Goal: Task Accomplishment & Management: Use online tool/utility

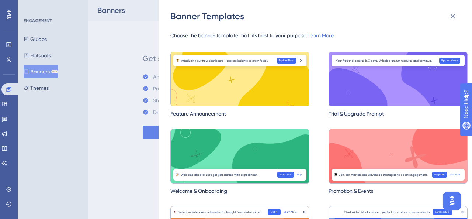
click at [204, 155] on img at bounding box center [239, 156] width 139 height 55
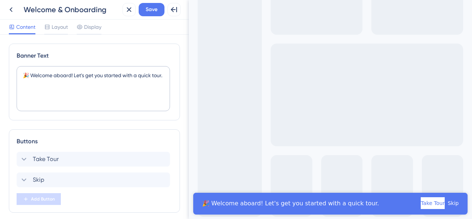
scroll to position [22, 0]
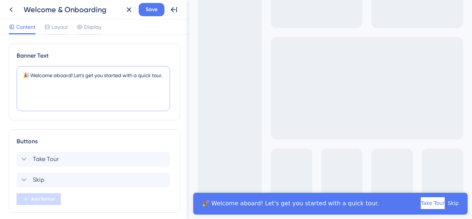
drag, startPoint x: 65, startPoint y: 85, endPoint x: 10, endPoint y: 67, distance: 58.3
click at [10, 67] on div "Banner Text 🎉 Welcome aboard! Let's get you started with a quick tour." at bounding box center [94, 82] width 171 height 77
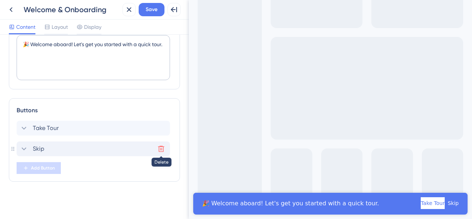
click at [161, 146] on icon at bounding box center [161, 149] width 6 height 6
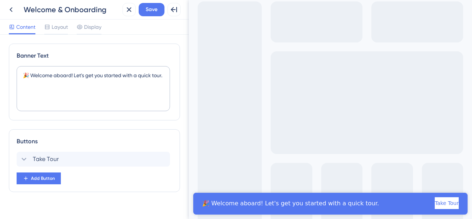
scroll to position [0, 0]
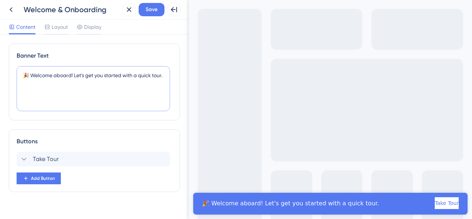
click at [71, 88] on textarea "🎉 Welcome aboard! Let's get you started with a quick tour." at bounding box center [93, 88] width 153 height 45
drag, startPoint x: 63, startPoint y: 87, endPoint x: 14, endPoint y: 71, distance: 51.6
click at [14, 71] on div "Banner Text 🎉 Welcome aboard! Let's get you started with a quick tour." at bounding box center [94, 82] width 171 height 77
paste textarea "Debido a las lluvias en [GEOGRAPHIC_DATA] y la Alerta Gris emitida por Protecci…"
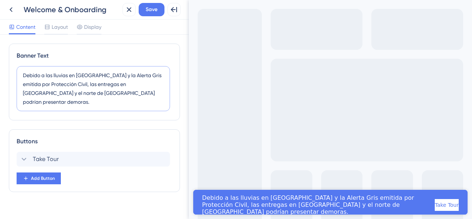
drag, startPoint x: 98, startPoint y: 75, endPoint x: 70, endPoint y: 76, distance: 28.1
click at [70, 76] on textarea "Debido a las lluvias en [GEOGRAPHIC_DATA] y la Alerta Gris emitida por Protecci…" at bounding box center [93, 88] width 153 height 45
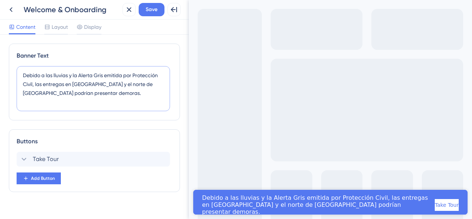
click at [112, 90] on textarea "Debido a las lluvias y la Alerta Gris emitida por Protección Civil, las entrega…" at bounding box center [93, 88] width 153 height 45
type textarea "Debido a las lluvias y la Alerta Gris emitida por Protección Civil, las entrega…"
click at [54, 7] on div "Welcome & Onboarding" at bounding box center [72, 9] width 96 height 10
click at [12, 8] on icon at bounding box center [11, 9] width 3 height 5
click at [68, 13] on div "Welcome & Onboarding" at bounding box center [72, 9] width 96 height 10
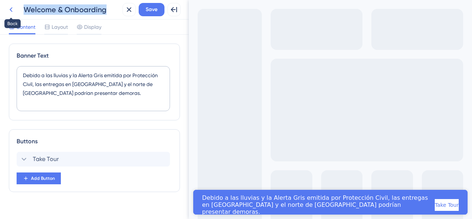
drag, startPoint x: 104, startPoint y: 10, endPoint x: 15, endPoint y: 5, distance: 88.7
click at [15, 5] on div "Back Welcome & Onboarding" at bounding box center [61, 9] width 115 height 13
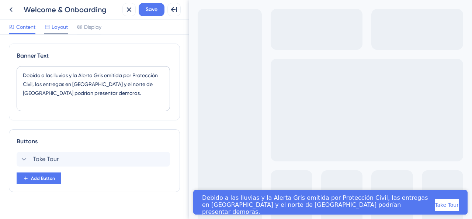
click at [60, 31] on span "Layout" at bounding box center [60, 26] width 16 height 9
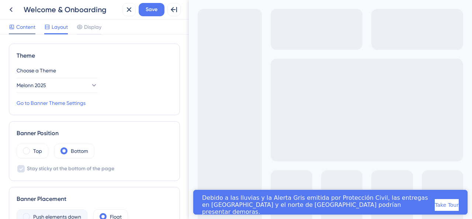
click at [13, 25] on icon at bounding box center [12, 27] width 6 height 6
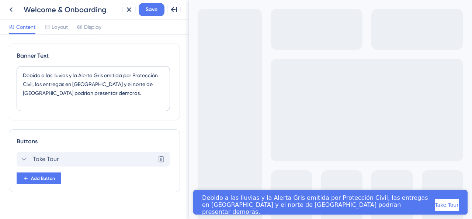
click at [40, 158] on span "Take Tour" at bounding box center [46, 159] width 26 height 9
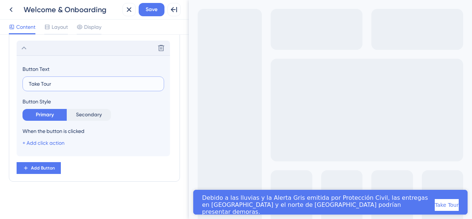
drag, startPoint x: 63, startPoint y: 83, endPoint x: 16, endPoint y: 83, distance: 46.5
click at [16, 83] on div "Buttons Delete Button Text Take Tour Button Style Primary Secondary When the bu…" at bounding box center [94, 99] width 171 height 163
type input "Entendido"
click at [92, 174] on div "Buttons Delete Button Text Entendido Button Style Primary Secondary When the bu…" at bounding box center [94, 99] width 171 height 163
click at [55, 31] on span "Layout" at bounding box center [60, 26] width 16 height 9
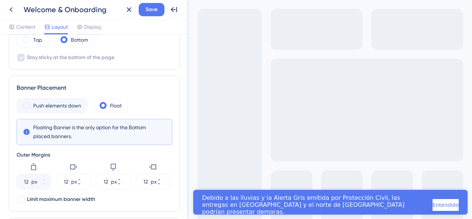
click at [27, 104] on span at bounding box center [26, 105] width 7 height 7
click at [118, 106] on label "Float" at bounding box center [116, 105] width 12 height 9
click at [66, 105] on label "Push elements down" at bounding box center [57, 105] width 48 height 9
click at [29, 43] on div "Top" at bounding box center [33, 39] width 32 height 15
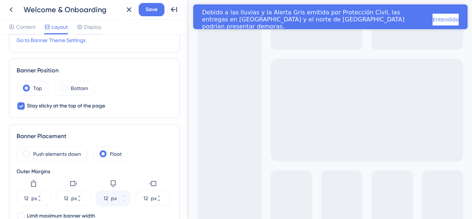
scroll to position [74, 0]
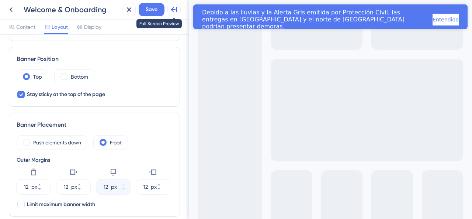
click at [174, 11] on icon at bounding box center [174, 9] width 9 height 9
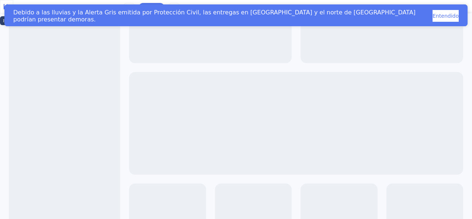
click at [11, 11] on icon at bounding box center [6, 6] width 9 height 9
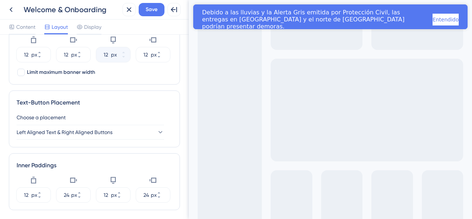
scroll to position [222, 0]
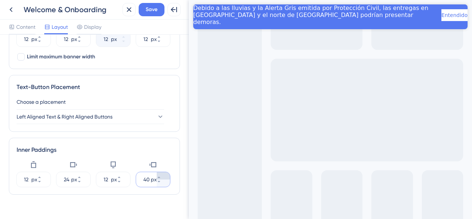
click at [160, 176] on icon at bounding box center [158, 176] width 3 height 1
click at [160, 181] on icon at bounding box center [158, 181] width 3 height 1
type input "40"
click at [82, 175] on icon at bounding box center [79, 177] width 4 height 4
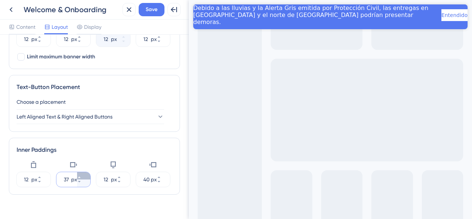
click at [82, 175] on icon at bounding box center [79, 177] width 4 height 4
type input "40"
click at [121, 198] on div "Theme Choose a Theme Melonn 2025 Go to Banner Theme Settings Banner Position To…" at bounding box center [94, 23] width 171 height 402
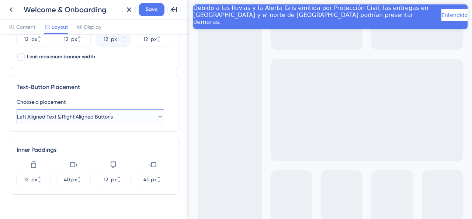
click at [142, 112] on button "Left Aligned Text & Right Aligned Buttons" at bounding box center [91, 116] width 148 height 15
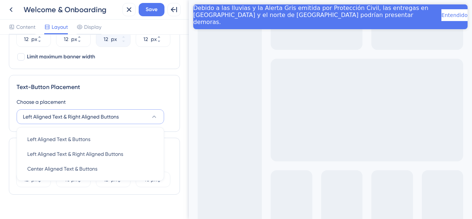
scroll to position [234, 0]
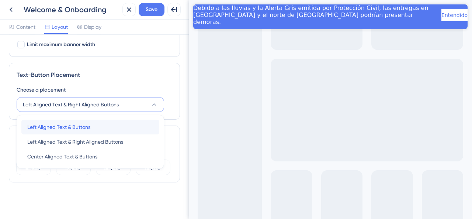
click at [111, 122] on div "Left Aligned Text & Buttons Left Aligned Text & Buttons" at bounding box center [90, 126] width 126 height 15
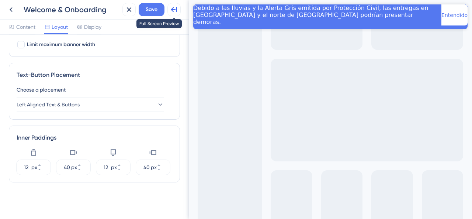
click at [171, 8] on icon at bounding box center [174, 9] width 9 height 9
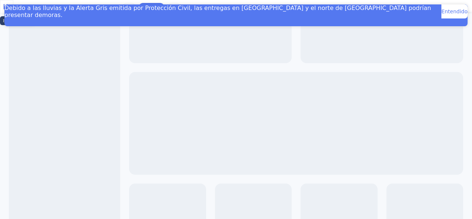
click at [11, 8] on icon at bounding box center [6, 6] width 9 height 9
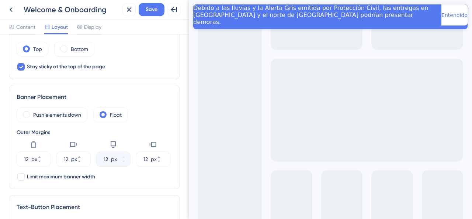
scroll to position [86, 0]
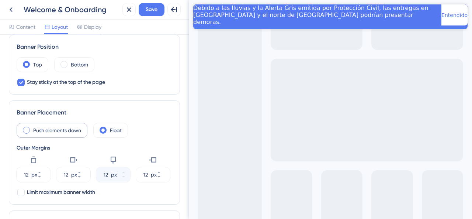
click at [47, 129] on label "Push elements down" at bounding box center [57, 130] width 48 height 9
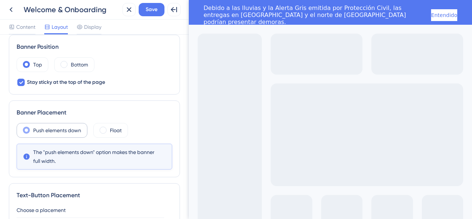
scroll to position [0, 0]
click at [177, 11] on icon at bounding box center [174, 9] width 9 height 9
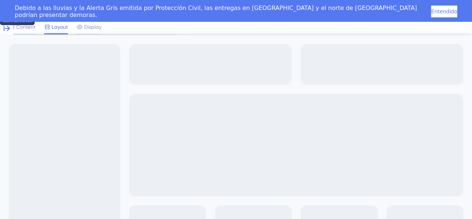
click at [8, 24] on icon at bounding box center [6, 28] width 9 height 9
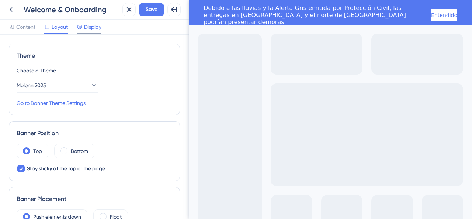
click at [93, 30] on span "Display" at bounding box center [92, 26] width 17 height 9
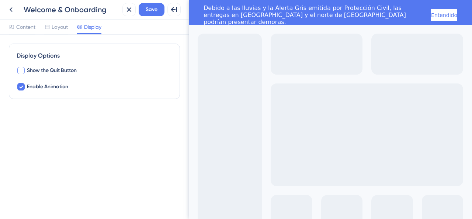
click at [20, 70] on div at bounding box center [20, 70] width 7 height 7
checkbox input "true"
click at [23, 28] on span "Content" at bounding box center [25, 26] width 19 height 9
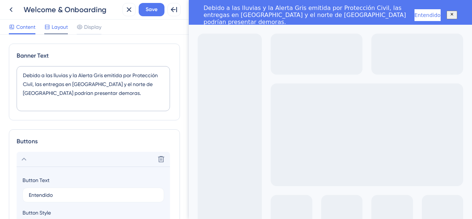
click at [52, 28] on span "Layout" at bounding box center [60, 26] width 16 height 9
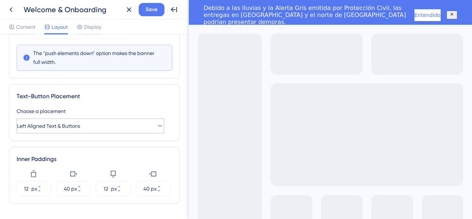
scroll to position [169, 0]
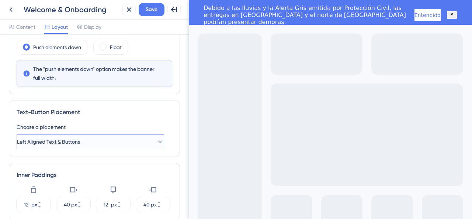
click at [155, 135] on button "Left Aligned Text & Buttons" at bounding box center [91, 141] width 148 height 15
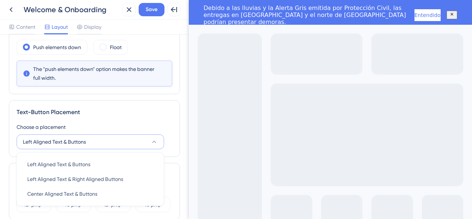
scroll to position [206, 0]
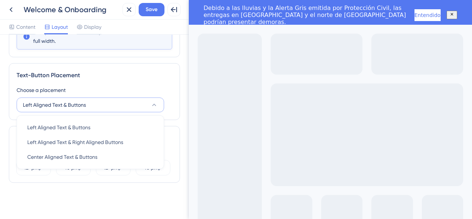
click at [154, 95] on div "Choose a placement Left Aligned Text & Buttons Left Aligned Text & Buttons Left…" at bounding box center [95, 99] width 156 height 27
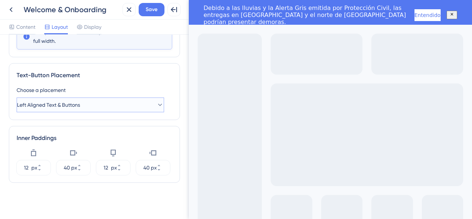
click at [156, 101] on icon at bounding box center [159, 104] width 7 height 7
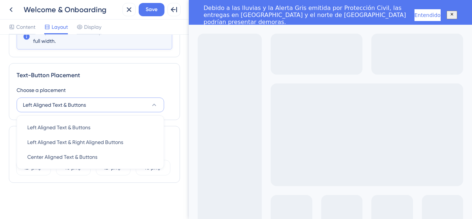
click at [153, 101] on icon at bounding box center [153, 104] width 7 height 7
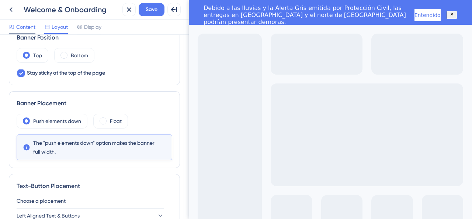
click at [14, 25] on icon at bounding box center [12, 27] width 6 height 6
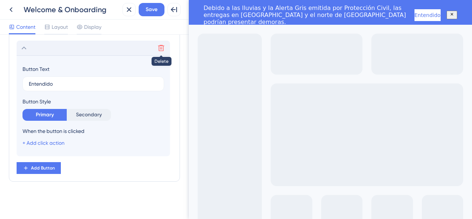
click at [159, 47] on icon at bounding box center [161, 48] width 6 height 6
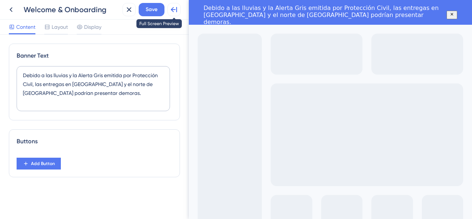
click at [172, 8] on icon at bounding box center [174, 9] width 9 height 9
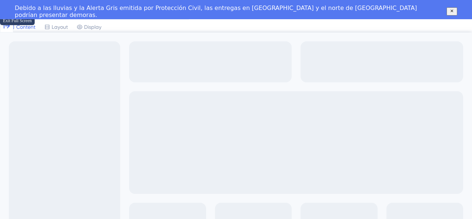
click at [7, 21] on icon at bounding box center [6, 25] width 9 height 9
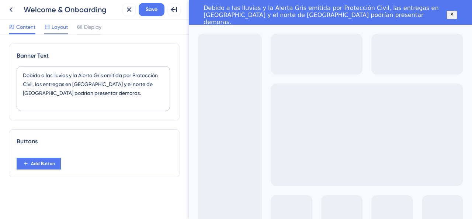
click at [64, 26] on span "Layout" at bounding box center [60, 26] width 16 height 9
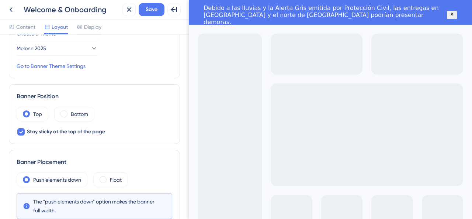
scroll to position [74, 0]
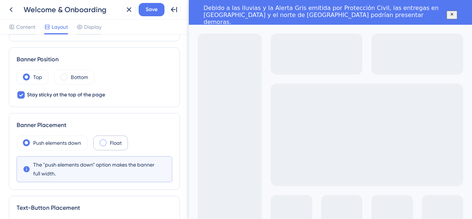
click at [107, 138] on div "Float" at bounding box center [110, 142] width 35 height 15
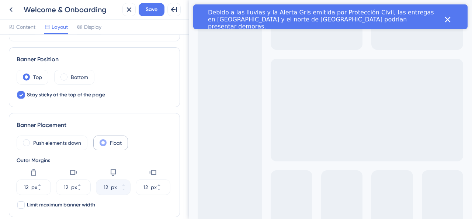
scroll to position [0, 0]
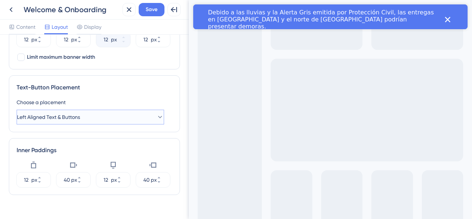
click at [117, 113] on button "Left Aligned Text & Buttons" at bounding box center [91, 117] width 148 height 15
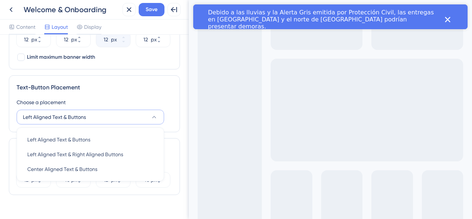
scroll to position [234, 0]
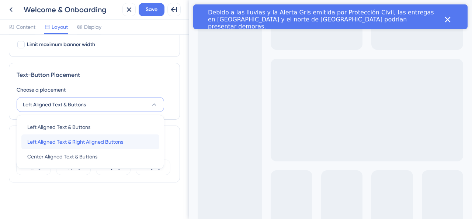
click at [82, 144] on span "Left Aligned Text & Right Aligned Buttons" at bounding box center [75, 141] width 96 height 9
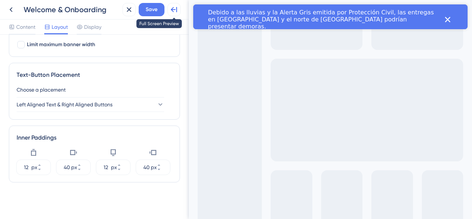
click at [171, 10] on icon at bounding box center [174, 9] width 6 height 5
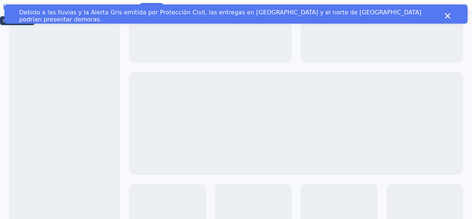
click at [7, 8] on icon at bounding box center [6, 6] width 9 height 9
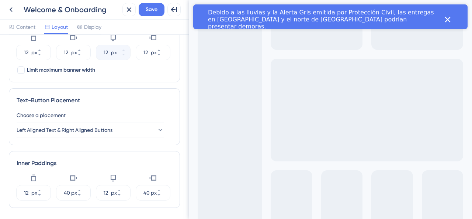
scroll to position [197, 0]
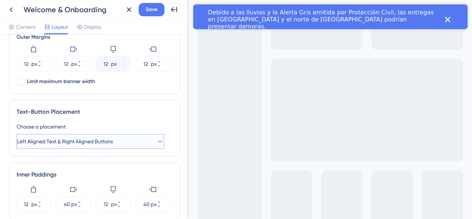
click at [52, 141] on span "Left Aligned Text & Right Aligned Buttons" at bounding box center [65, 141] width 96 height 9
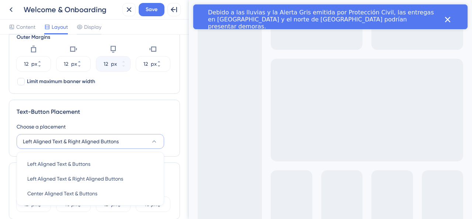
scroll to position [234, 0]
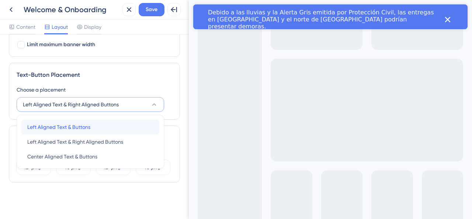
click at [110, 129] on div "Left Aligned Text & Buttons Left Aligned Text & Buttons" at bounding box center [90, 126] width 126 height 15
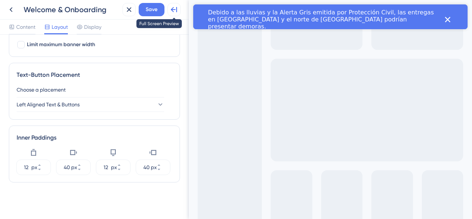
click at [180, 12] on button at bounding box center [173, 9] width 13 height 13
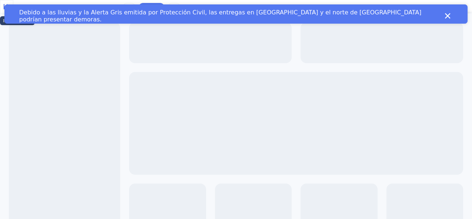
click at [10, 8] on icon at bounding box center [7, 6] width 6 height 5
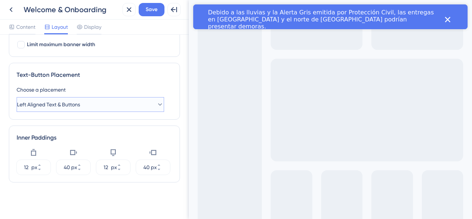
click at [99, 101] on button "Left Aligned Text & Buttons" at bounding box center [91, 104] width 148 height 15
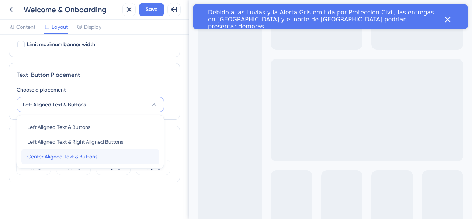
click at [86, 152] on span "Center Aligned Text & Buttons" at bounding box center [62, 156] width 70 height 9
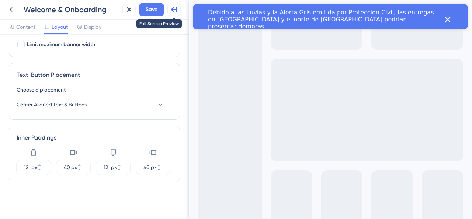
click at [178, 14] on icon at bounding box center [174, 9] width 9 height 9
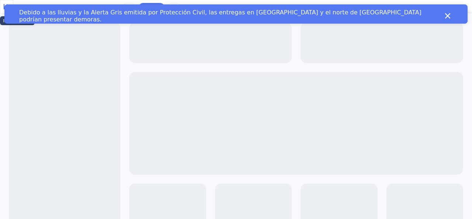
click at [10, 11] on icon at bounding box center [6, 6] width 9 height 9
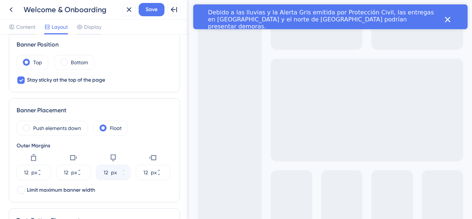
scroll to position [86, 0]
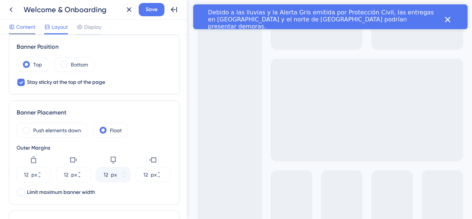
click at [28, 27] on span "Content" at bounding box center [25, 26] width 19 height 9
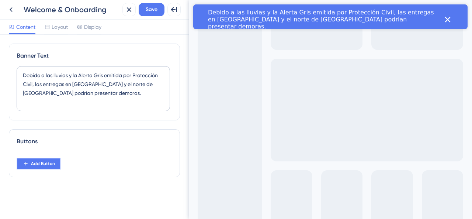
click at [30, 164] on button "Add Button" at bounding box center [39, 163] width 44 height 12
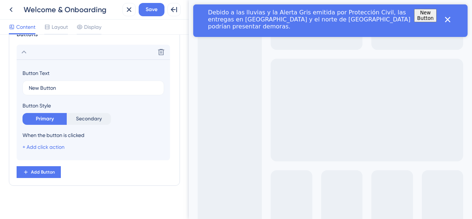
scroll to position [111, 0]
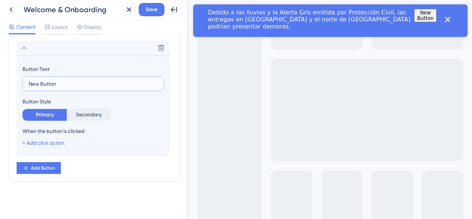
drag, startPoint x: 63, startPoint y: 85, endPoint x: 8, endPoint y: 85, distance: 55.3
click at [8, 85] on div "Banner Text Debido a las lluvias y la Alerta Gris emitida por Protección Civil,…" at bounding box center [94, 127] width 189 height 184
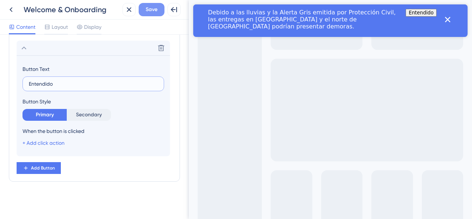
type input "Entendido"
click at [153, 11] on span "Save" at bounding box center [152, 9] width 12 height 9
click at [174, 10] on icon at bounding box center [174, 9] width 9 height 9
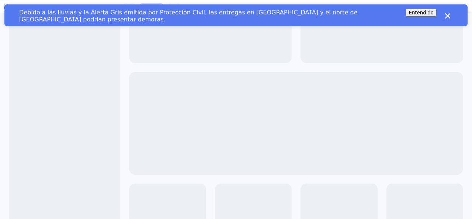
click at [423, 16] on button "Entendido" at bounding box center [421, 13] width 31 height 8
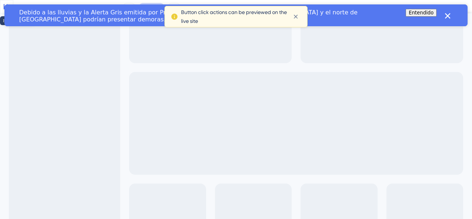
click at [7, 6] on icon at bounding box center [6, 6] width 9 height 9
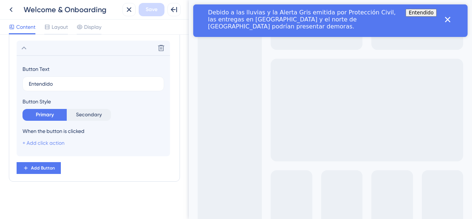
click at [59, 143] on link "+ Add click action" at bounding box center [43, 143] width 42 height 6
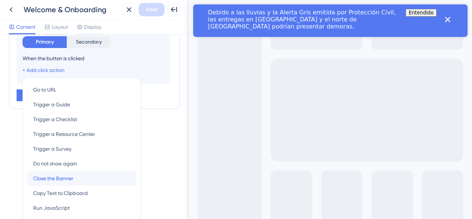
click at [89, 175] on div "Close the Banner Close the Banner" at bounding box center [81, 178] width 97 height 15
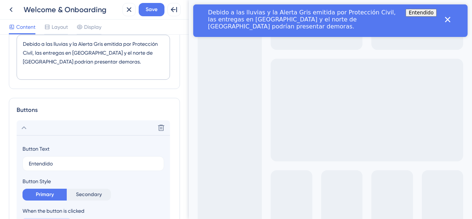
scroll to position [0, 0]
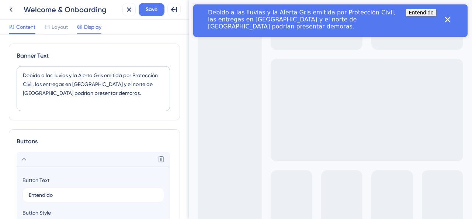
click at [98, 34] on div at bounding box center [89, 33] width 25 height 1
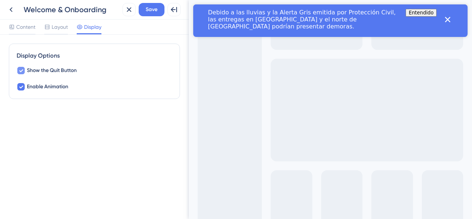
click at [21, 74] on div at bounding box center [21, 70] width 9 height 9
checkbox input "false"
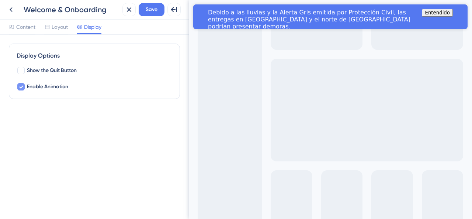
click at [25, 87] on div at bounding box center [21, 86] width 9 height 9
checkbox input "true"
click at [152, 10] on span "Save" at bounding box center [152, 9] width 12 height 9
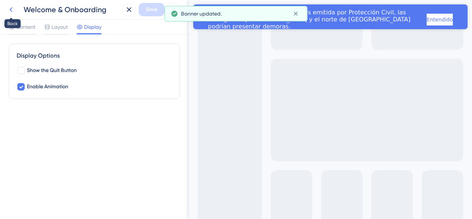
click at [7, 10] on icon at bounding box center [11, 9] width 9 height 9
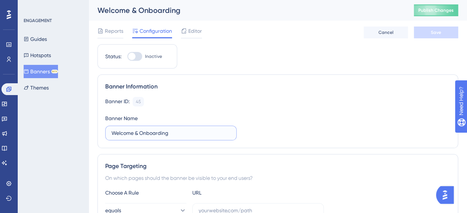
drag, startPoint x: 181, startPoint y: 136, endPoint x: 59, endPoint y: 124, distance: 123.4
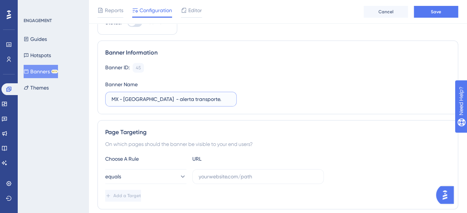
scroll to position [74, 0]
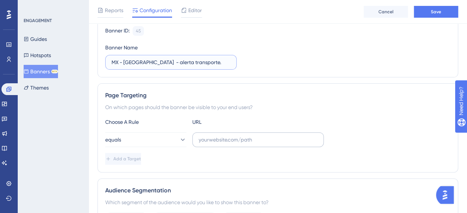
type input "MX - [GEOGRAPHIC_DATA] - alerta transporte."
click at [223, 139] on input "text" at bounding box center [257, 140] width 119 height 8
click at [179, 136] on icon at bounding box center [182, 139] width 7 height 7
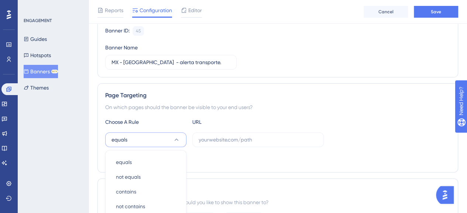
scroll to position [173, 0]
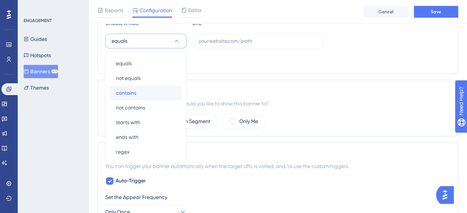
click at [165, 88] on div "contains contains" at bounding box center [146, 93] width 60 height 15
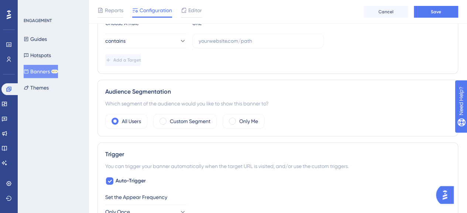
click at [327, 115] on div "All Users Custom Segment Only Me" at bounding box center [277, 121] width 345 height 15
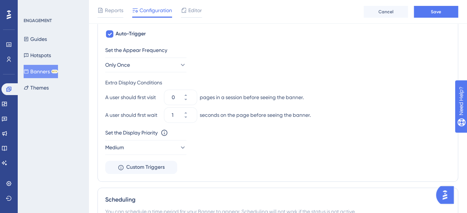
scroll to position [320, 0]
click at [179, 63] on icon at bounding box center [182, 64] width 7 height 7
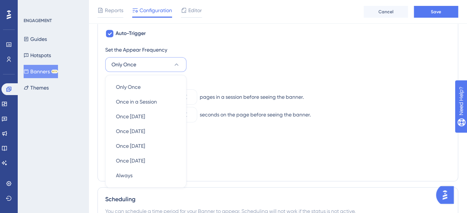
scroll to position [343, 0]
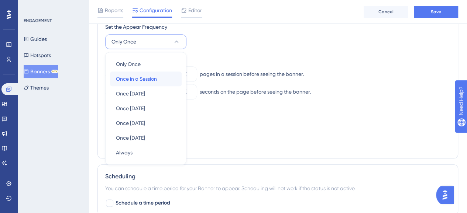
click at [171, 75] on div "Once in a Session Once in a Session" at bounding box center [146, 79] width 60 height 15
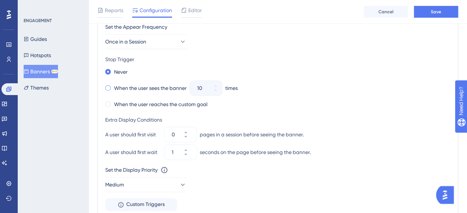
click at [111, 86] on div "When the user sees the banner" at bounding box center [146, 88] width 82 height 10
click at [213, 90] on icon at bounding box center [211, 90] width 4 height 4
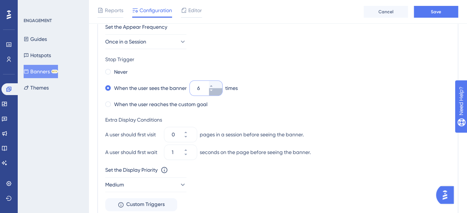
click at [213, 90] on icon at bounding box center [211, 90] width 4 height 4
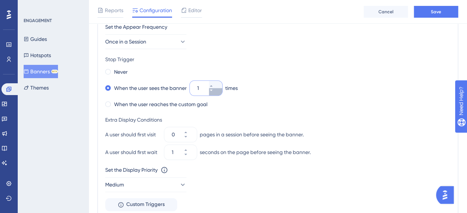
click at [213, 90] on icon at bounding box center [211, 90] width 4 height 4
click at [213, 84] on icon at bounding box center [211, 86] width 4 height 4
type input "2"
click at [266, 99] on div "When the user reaches the custom goal" at bounding box center [277, 104] width 345 height 10
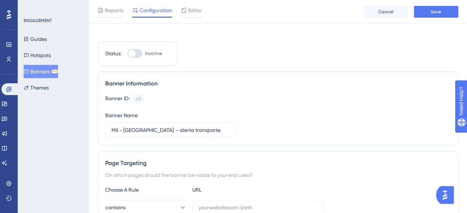
scroll to position [0, 0]
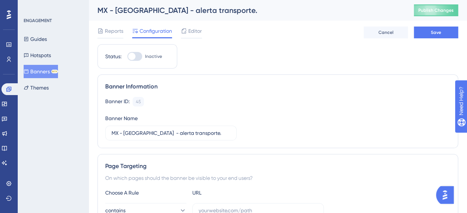
click at [40, 70] on button "Banners BETA" at bounding box center [41, 71] width 34 height 13
click at [190, 27] on span "Editor" at bounding box center [195, 31] width 14 height 9
click at [433, 30] on span "Save" at bounding box center [435, 33] width 10 height 6
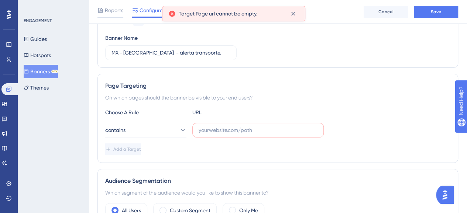
scroll to position [103, 0]
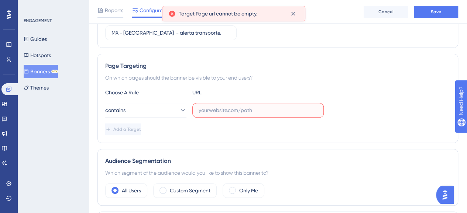
click at [233, 112] on input "text" at bounding box center [257, 110] width 119 height 8
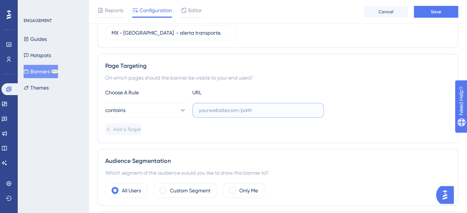
paste input "[URL][DOMAIN_NAME]"
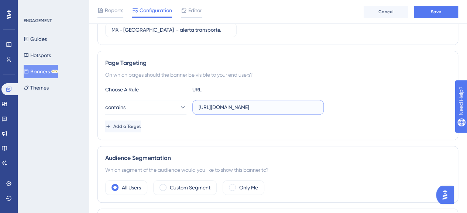
type input "[URL][DOMAIN_NAME]"
click at [238, 129] on div "Add a Target" at bounding box center [277, 127] width 345 height 12
click at [433, 15] on button "Save" at bounding box center [435, 12] width 44 height 12
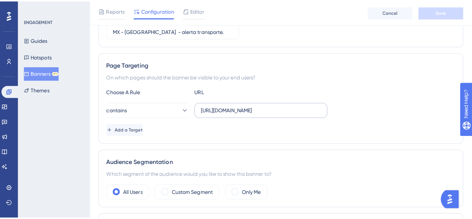
scroll to position [0, 0]
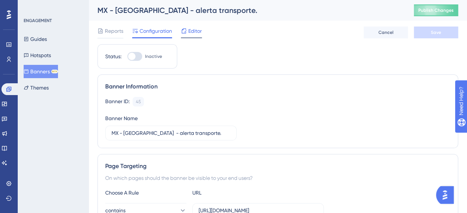
click at [201, 31] on span "Editor" at bounding box center [195, 31] width 14 height 9
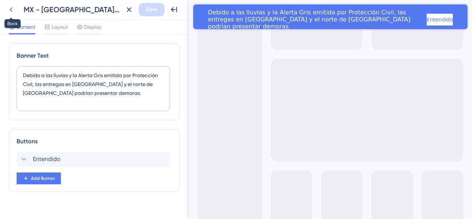
click at [15, 8] on icon at bounding box center [11, 9] width 9 height 9
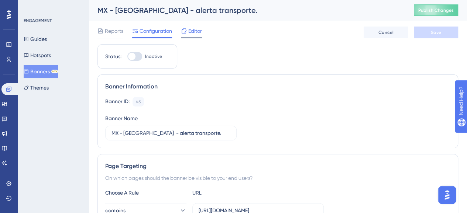
click at [187, 33] on div "Editor" at bounding box center [191, 31] width 21 height 9
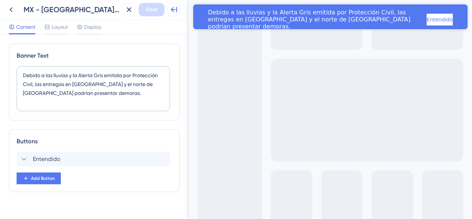
click at [176, 10] on icon at bounding box center [174, 9] width 9 height 9
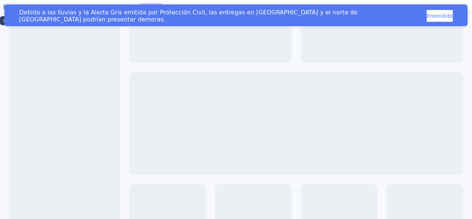
click at [10, 8] on icon at bounding box center [7, 6] width 6 height 5
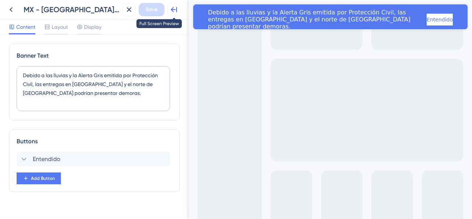
click at [179, 9] on button at bounding box center [173, 9] width 13 height 13
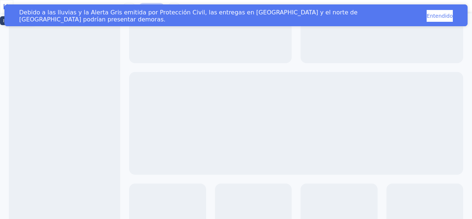
click at [9, 4] on button at bounding box center [6, 6] width 13 height 13
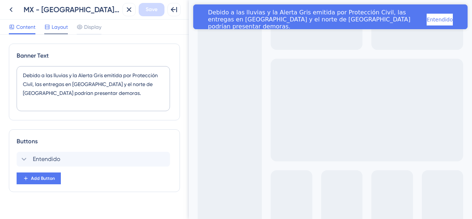
click at [56, 24] on span "Layout" at bounding box center [60, 26] width 16 height 9
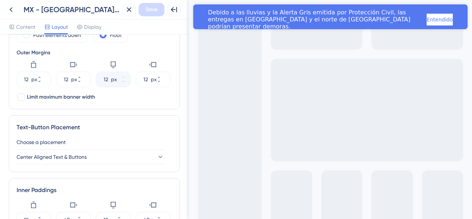
scroll to position [123, 0]
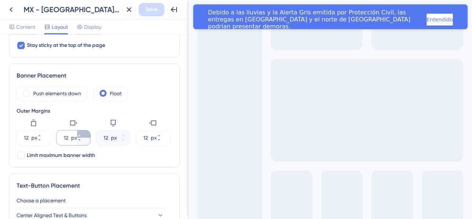
click at [80, 135] on icon at bounding box center [79, 135] width 3 height 1
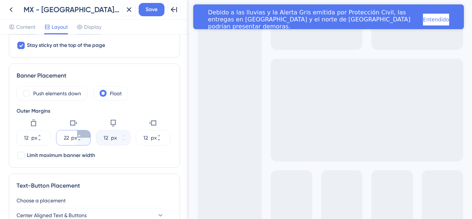
click at [80, 135] on icon at bounding box center [79, 135] width 3 height 1
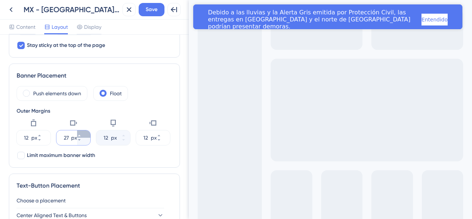
click at [80, 135] on icon at bounding box center [79, 135] width 3 height 1
type input "30"
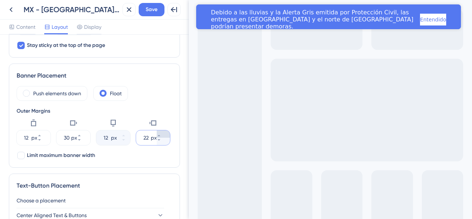
click at [161, 133] on icon at bounding box center [159, 135] width 4 height 4
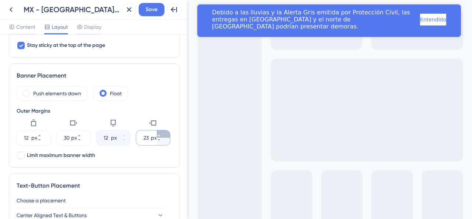
click at [161, 133] on icon at bounding box center [159, 135] width 4 height 4
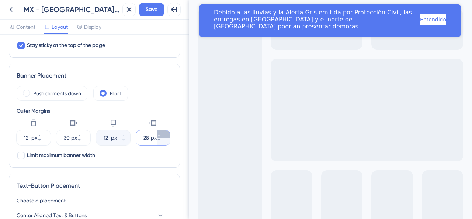
click at [161, 133] on icon at bounding box center [159, 135] width 4 height 4
type input "30"
click at [173, 6] on icon at bounding box center [174, 9] width 9 height 9
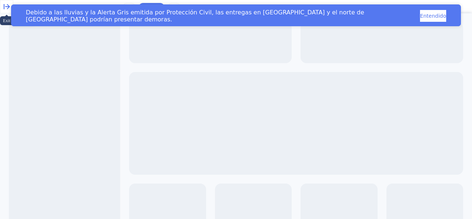
click at [10, 8] on icon at bounding box center [6, 6] width 9 height 9
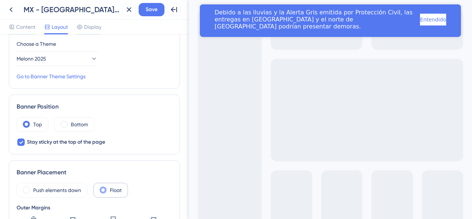
scroll to position [0, 0]
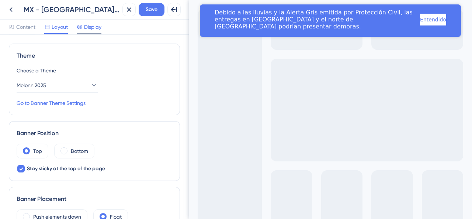
click at [89, 29] on span "Display" at bounding box center [92, 26] width 17 height 9
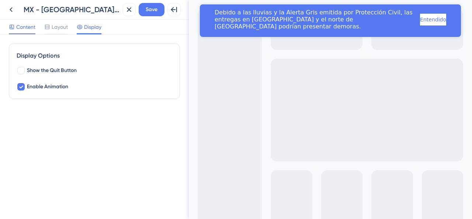
click at [26, 29] on span "Content" at bounding box center [25, 26] width 19 height 9
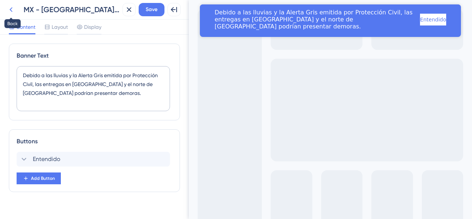
click at [10, 9] on icon at bounding box center [11, 9] width 3 height 5
click at [146, 8] on span "Save" at bounding box center [152, 9] width 12 height 9
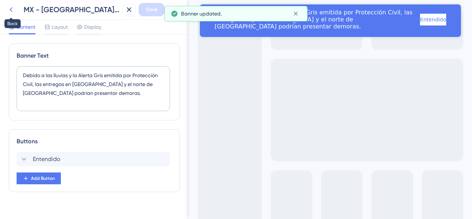
click at [11, 7] on icon at bounding box center [11, 9] width 9 height 9
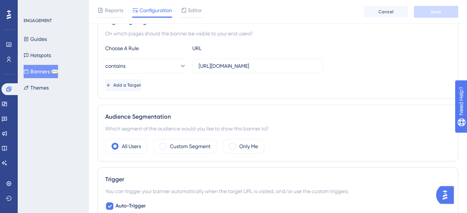
scroll to position [184, 0]
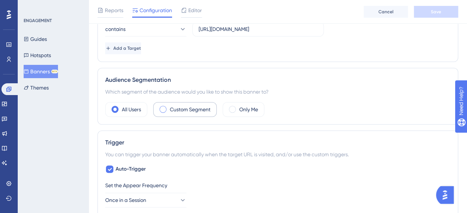
click at [171, 110] on label "Custom Segment" at bounding box center [190, 109] width 41 height 9
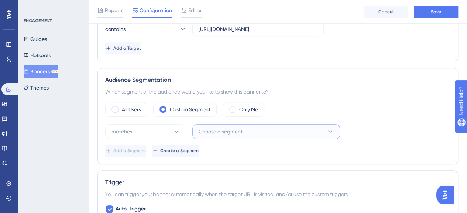
click at [249, 132] on button "Choose a segment" at bounding box center [266, 131] width 148 height 15
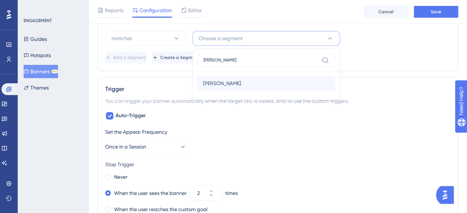
type input "[PERSON_NAME]"
click at [221, 84] on div "[PERSON_NAME] [PERSON_NAME]" at bounding box center [266, 83] width 126 height 15
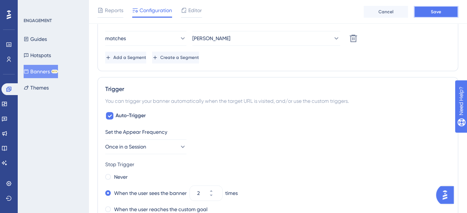
click at [429, 14] on button "Save" at bounding box center [435, 12] width 44 height 12
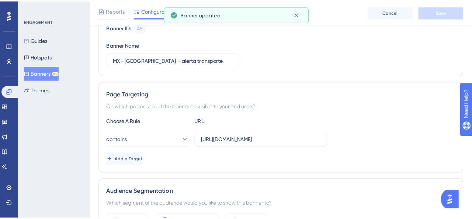
scroll to position [0, 0]
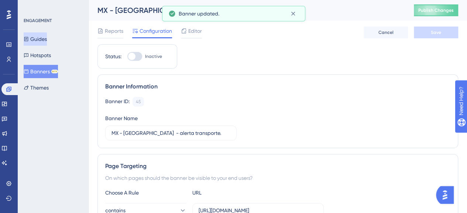
click at [47, 38] on button "Guides" at bounding box center [35, 38] width 23 height 13
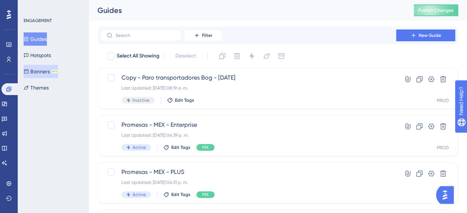
click at [42, 69] on button "Banners BETA" at bounding box center [41, 71] width 34 height 13
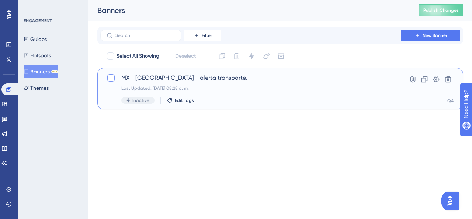
click at [110, 79] on div at bounding box center [110, 77] width 7 height 7
checkbox input "true"
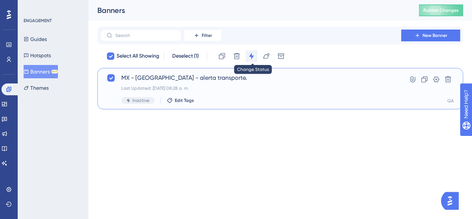
click at [253, 55] on icon at bounding box center [251, 55] width 7 height 7
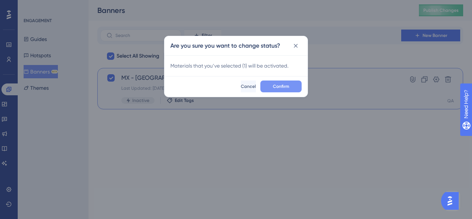
click at [275, 88] on span "Confirm" at bounding box center [281, 86] width 16 height 6
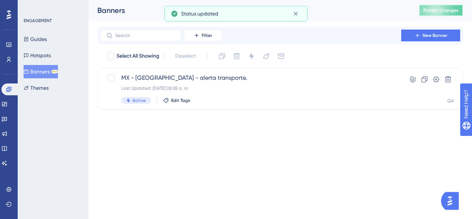
click at [427, 8] on span "Publish Changes" at bounding box center [440, 10] width 35 height 6
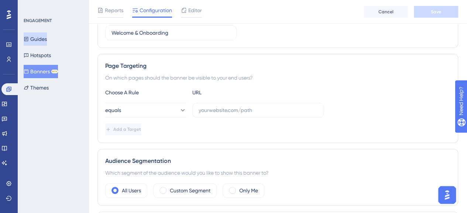
click at [42, 37] on button "Guides" at bounding box center [35, 38] width 23 height 13
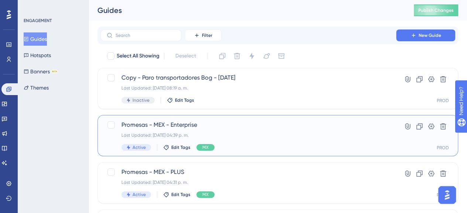
click at [186, 127] on span "Promesas - MEX - Enterprise" at bounding box center [247, 125] width 253 height 9
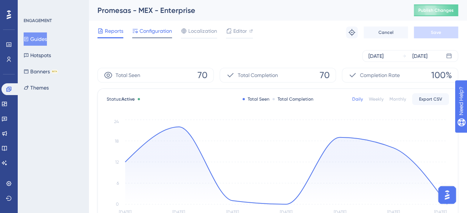
click at [164, 34] on span "Configuration" at bounding box center [155, 31] width 32 height 9
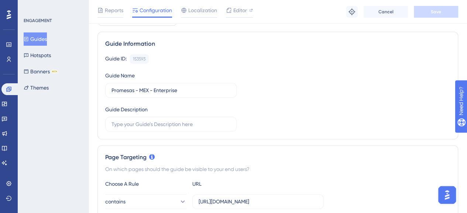
scroll to position [74, 0]
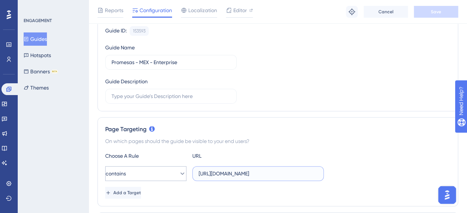
drag, startPoint x: 280, startPoint y: 170, endPoint x: 169, endPoint y: 169, distance: 110.7
click at [169, 169] on div "contains https://admin.melonn.com/" at bounding box center [214, 173] width 218 height 15
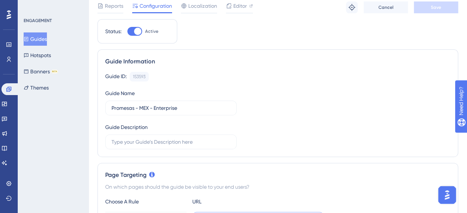
scroll to position [0, 0]
